Goal: Task Accomplishment & Management: Complete application form

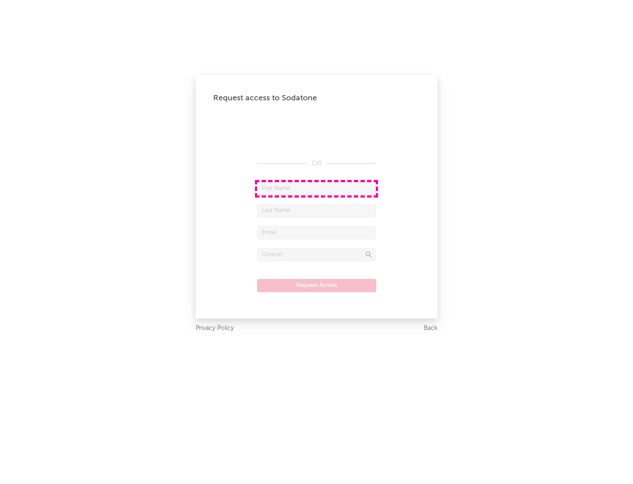
click at [317, 188] on input "text" at bounding box center [316, 188] width 119 height 13
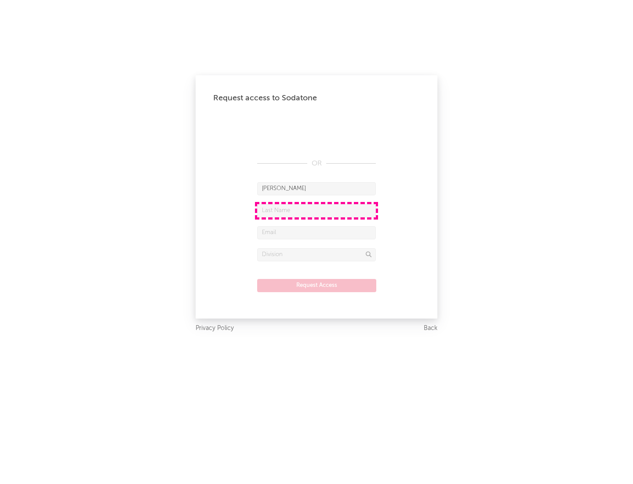
type input "[PERSON_NAME]"
click at [317, 210] on input "text" at bounding box center [316, 210] width 119 height 13
type input "[PERSON_NAME]"
click at [317, 232] on input "text" at bounding box center [316, 232] width 119 height 13
type input "[EMAIL_ADDRESS][DOMAIN_NAME]"
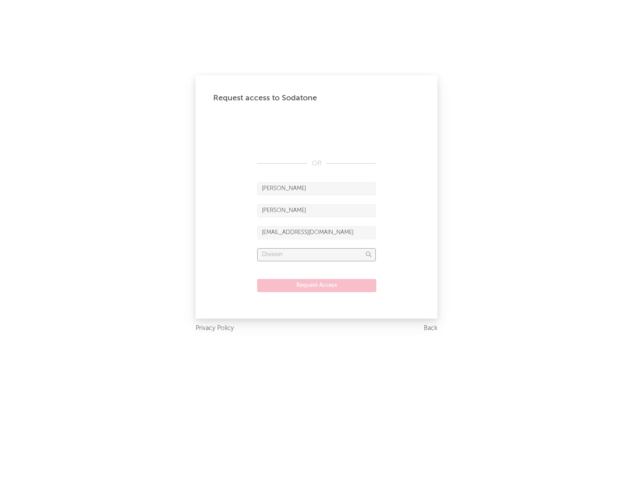
click at [317, 254] on input "text" at bounding box center [316, 254] width 119 height 13
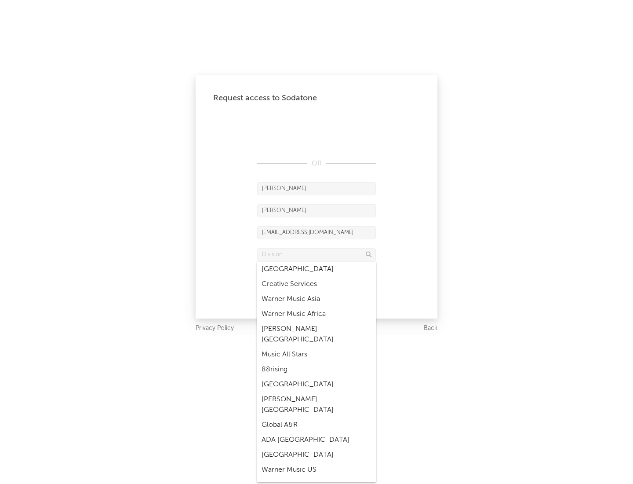
click at [317, 347] on div "Music All Stars" at bounding box center [316, 354] width 119 height 15
type input "Music All Stars"
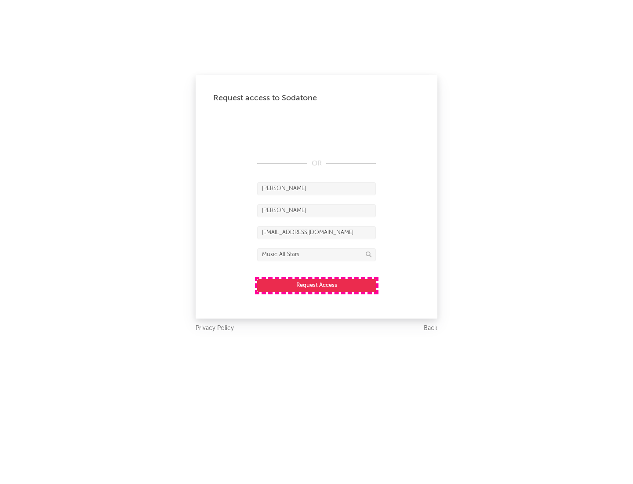
click at [317, 285] on button "Request Access" at bounding box center [316, 285] width 119 height 13
